Goal: Information Seeking & Learning: Understand process/instructions

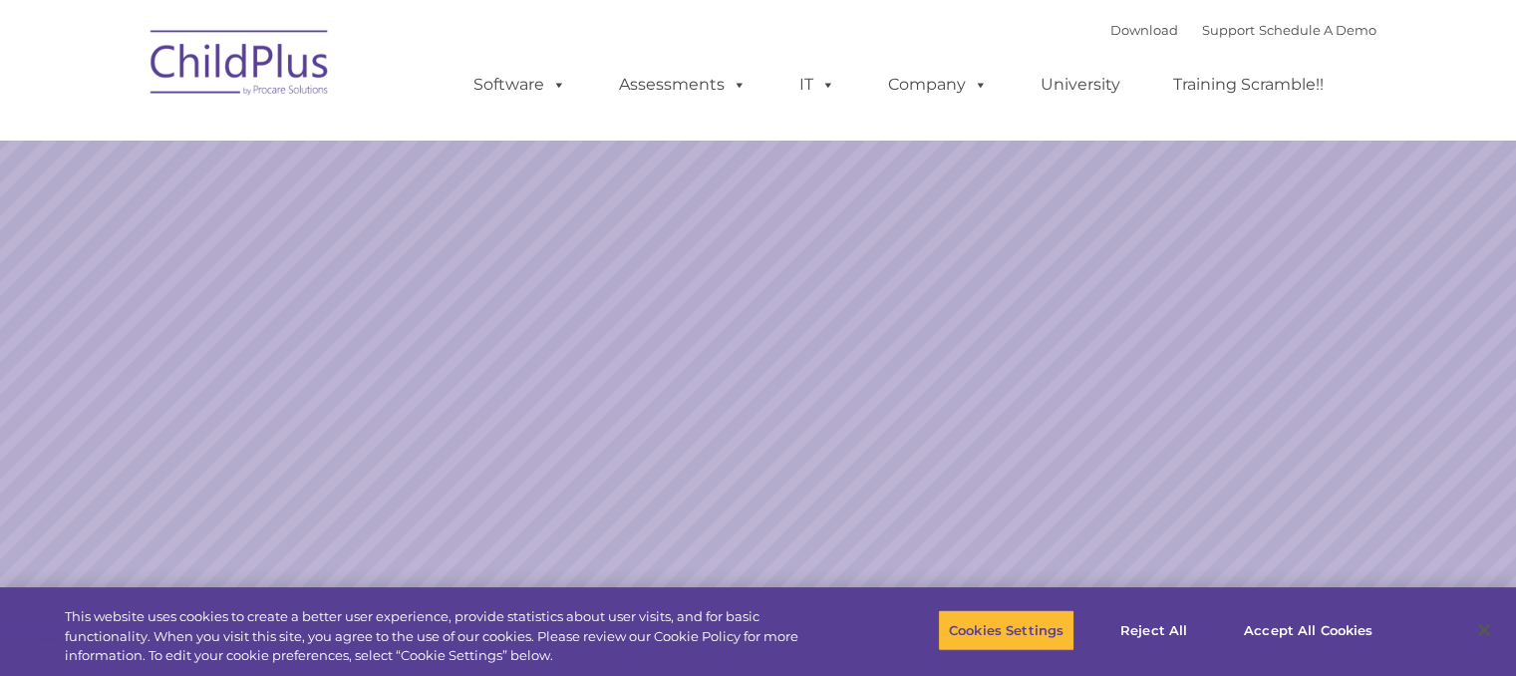
select select "MEDIUM"
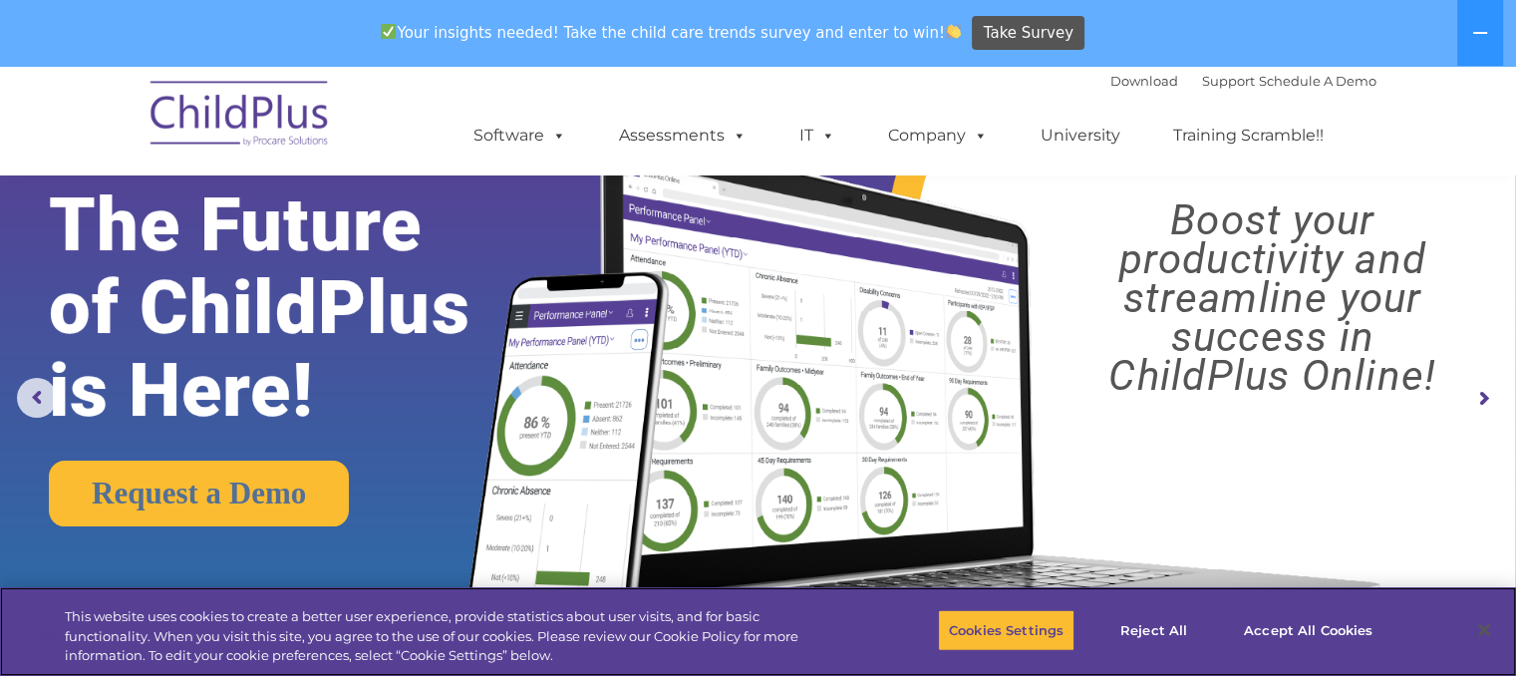
scroll to position [45, 0]
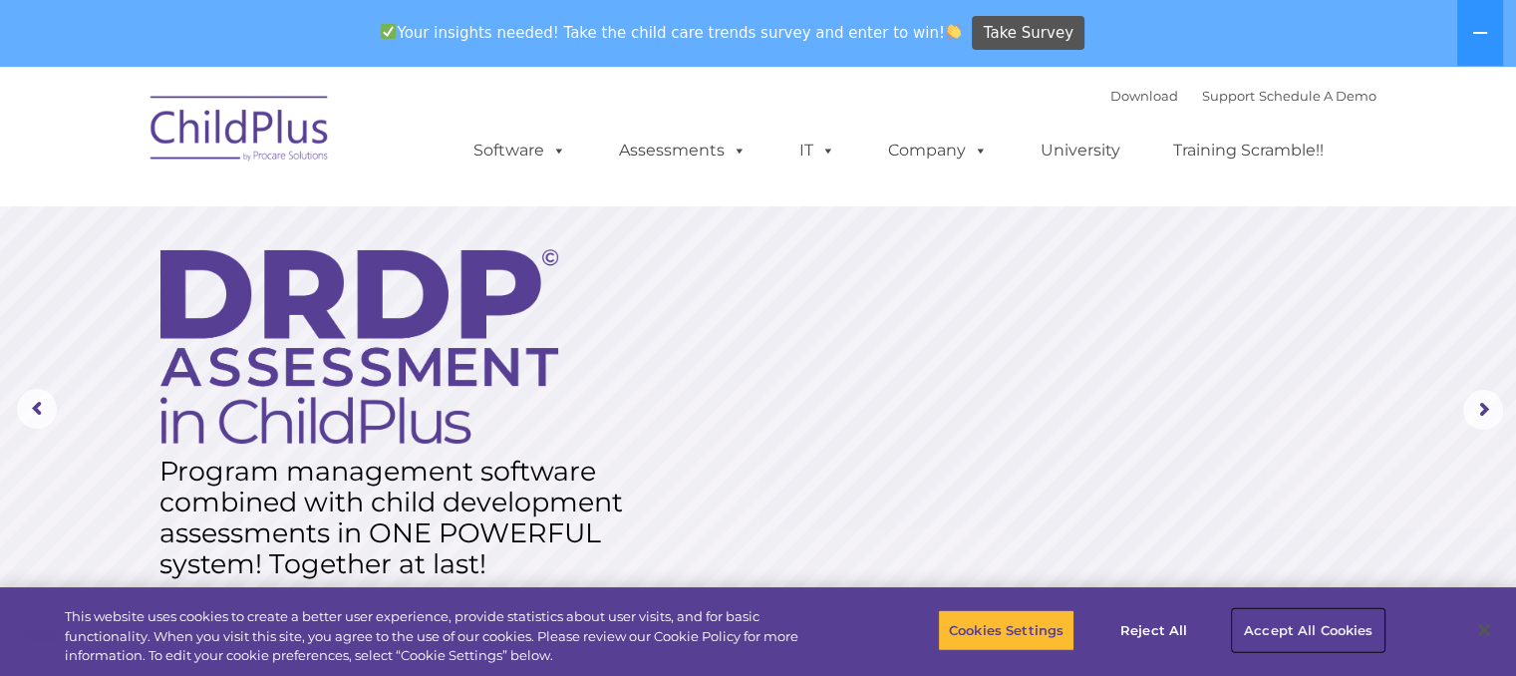
click at [1280, 620] on button "Accept All Cookies" at bounding box center [1308, 630] width 151 height 42
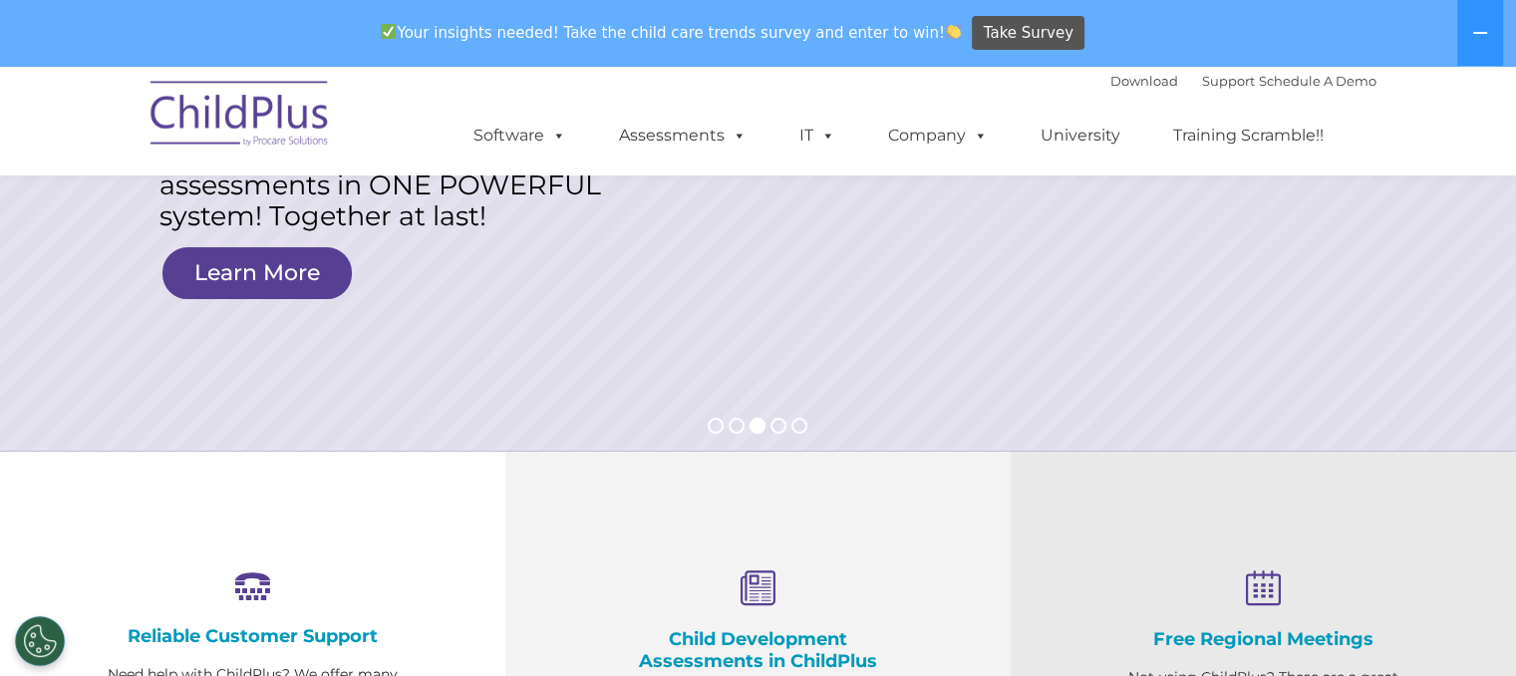
scroll to position [152, 0]
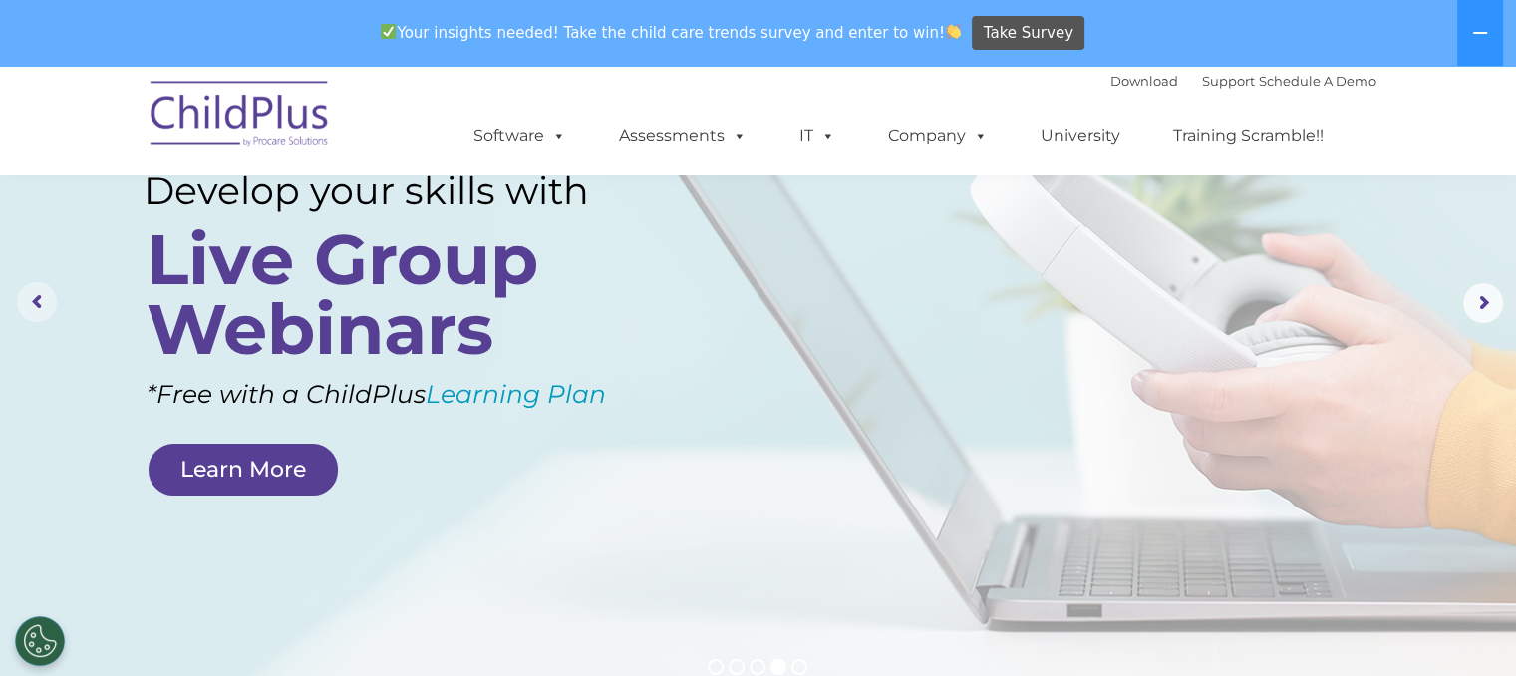
click at [24, 306] on rs-arrow at bounding box center [37, 302] width 40 height 40
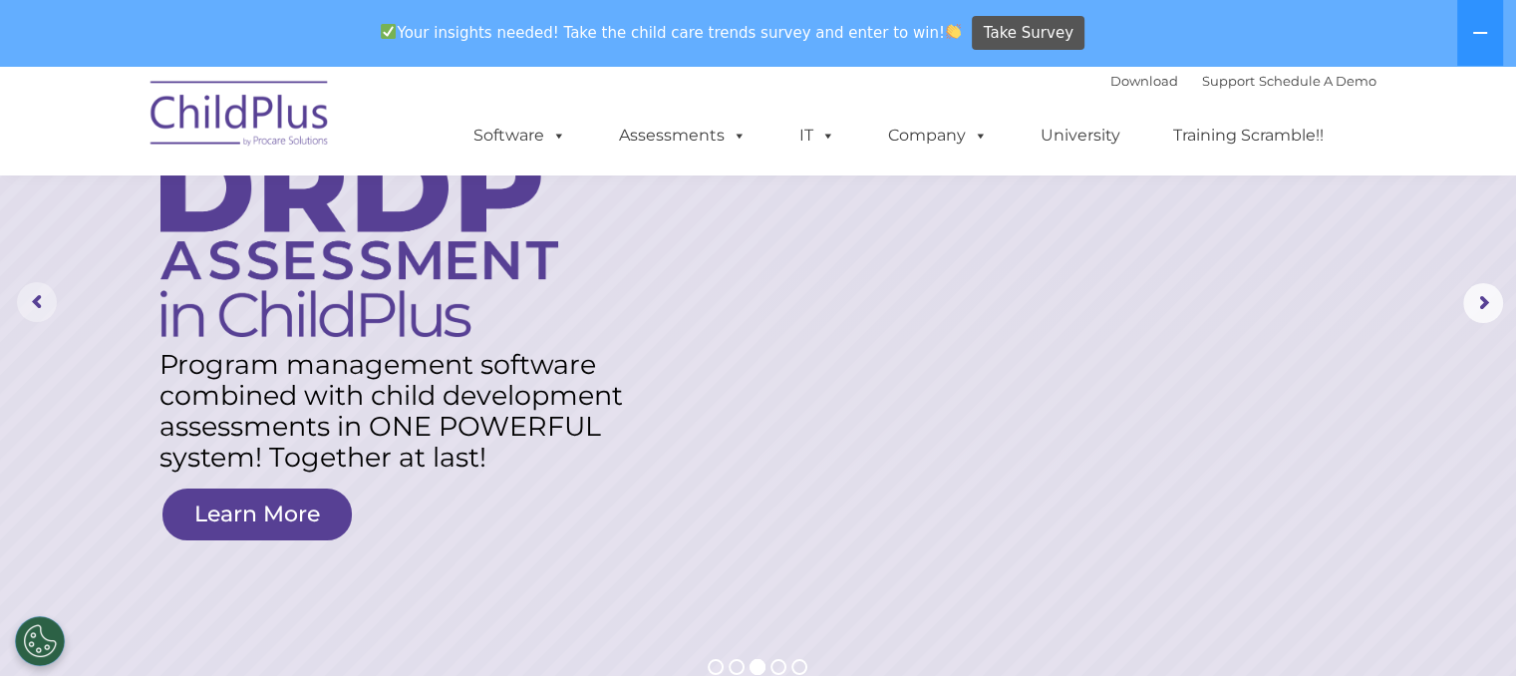
click at [39, 303] on rs-arrow at bounding box center [37, 302] width 40 height 40
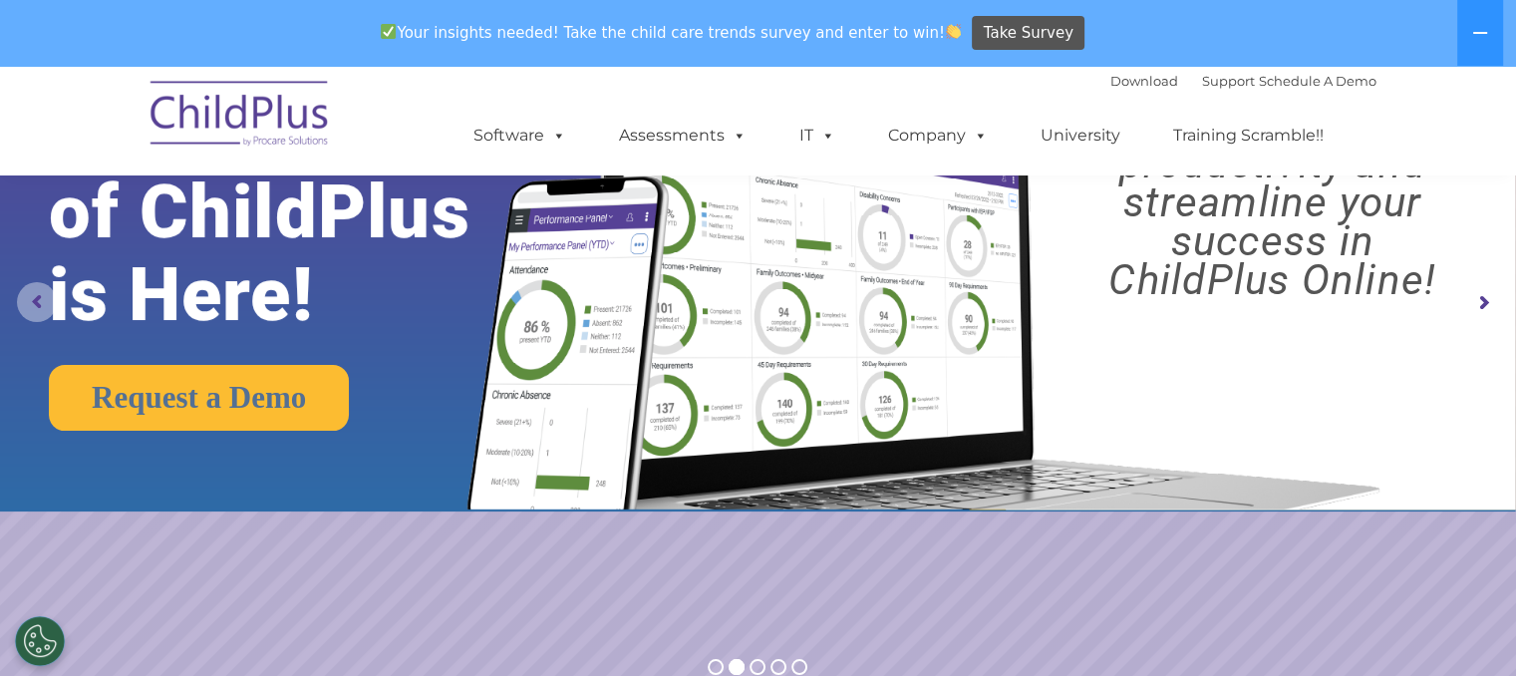
click at [39, 303] on rs-arrow at bounding box center [37, 302] width 40 height 40
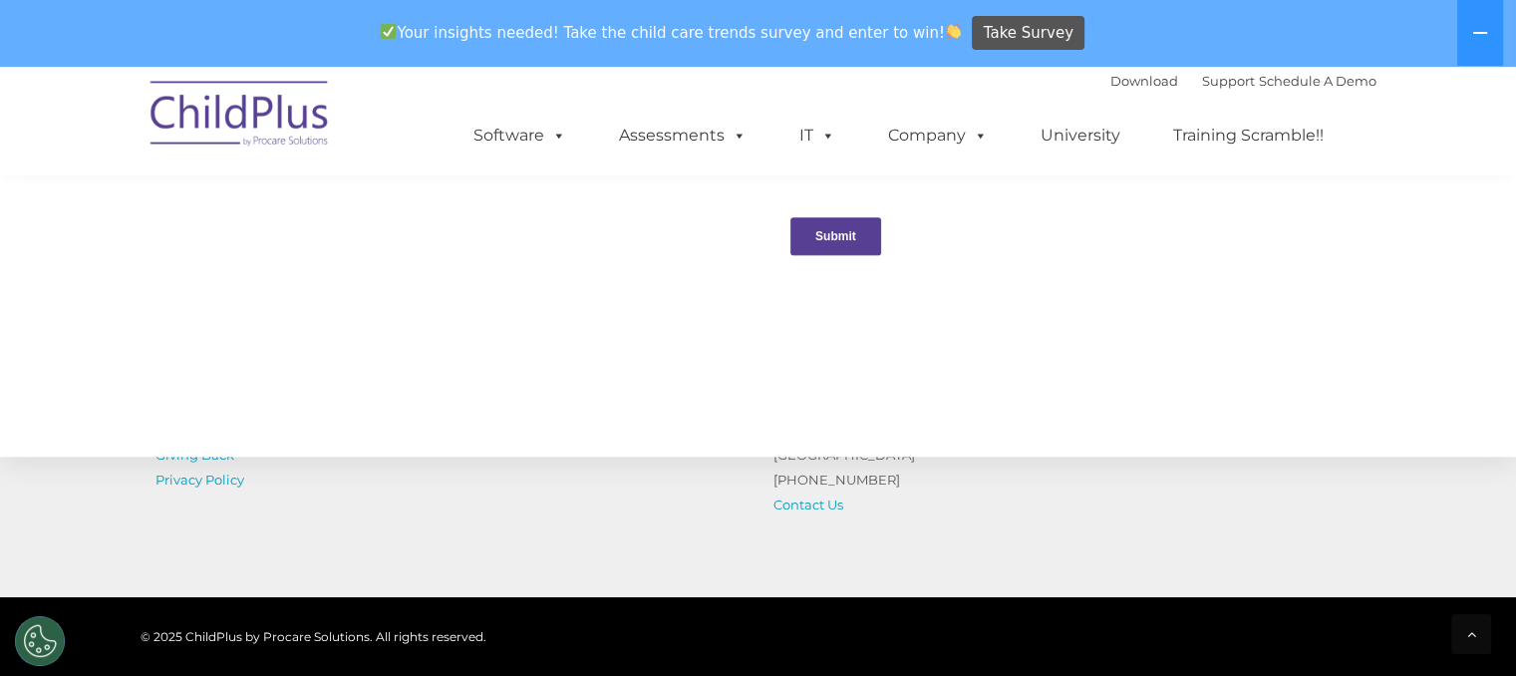
scroll to position [2307, 0]
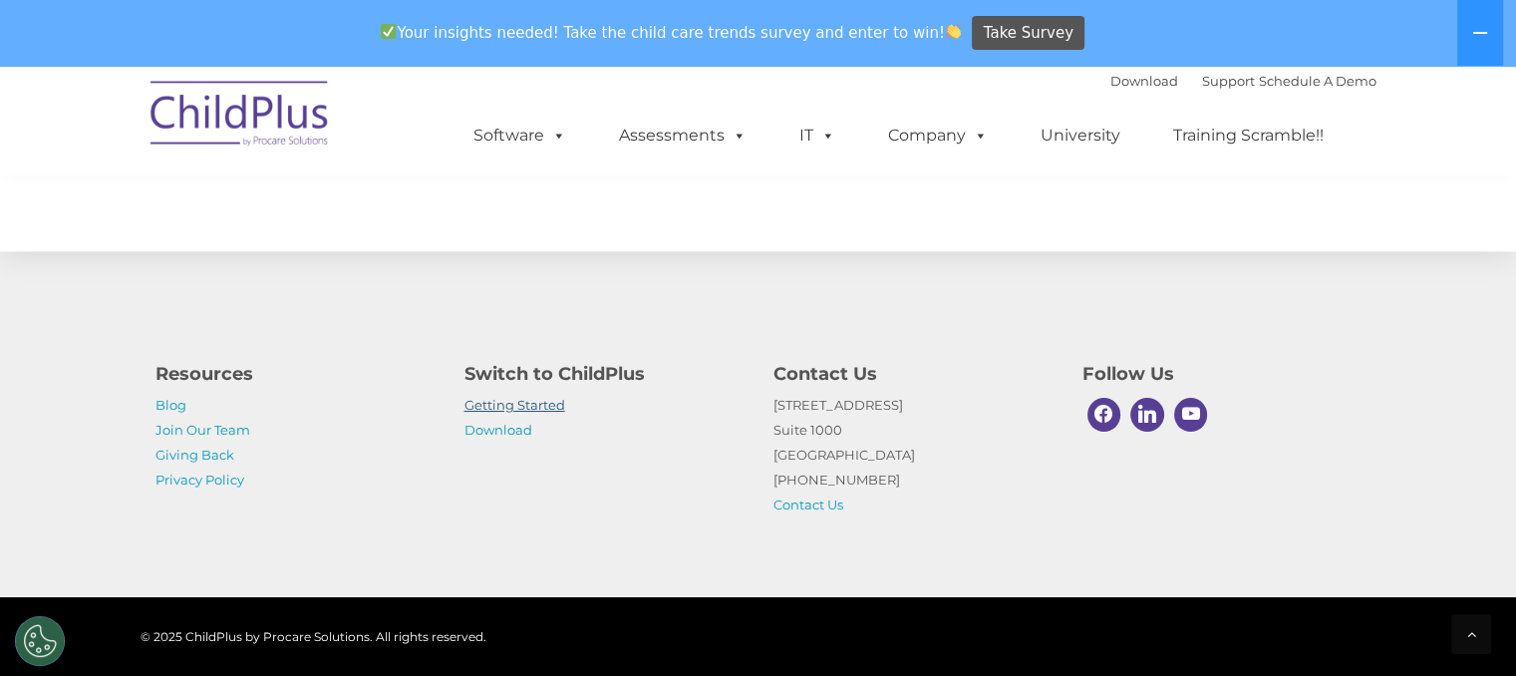
click at [522, 404] on link "Getting Started" at bounding box center [515, 405] width 101 height 16
